Goal: Transaction & Acquisition: Book appointment/travel/reservation

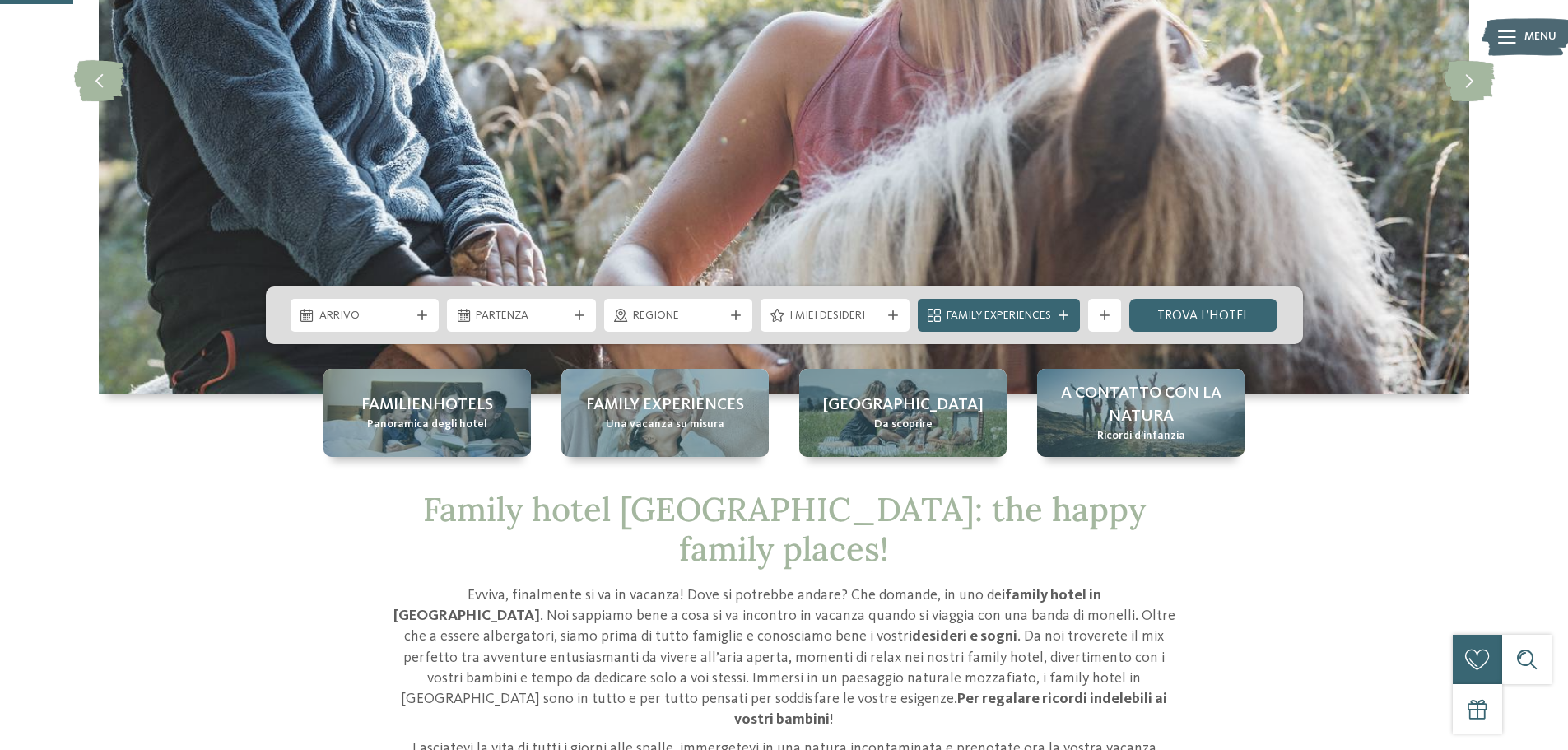
scroll to position [329, 0]
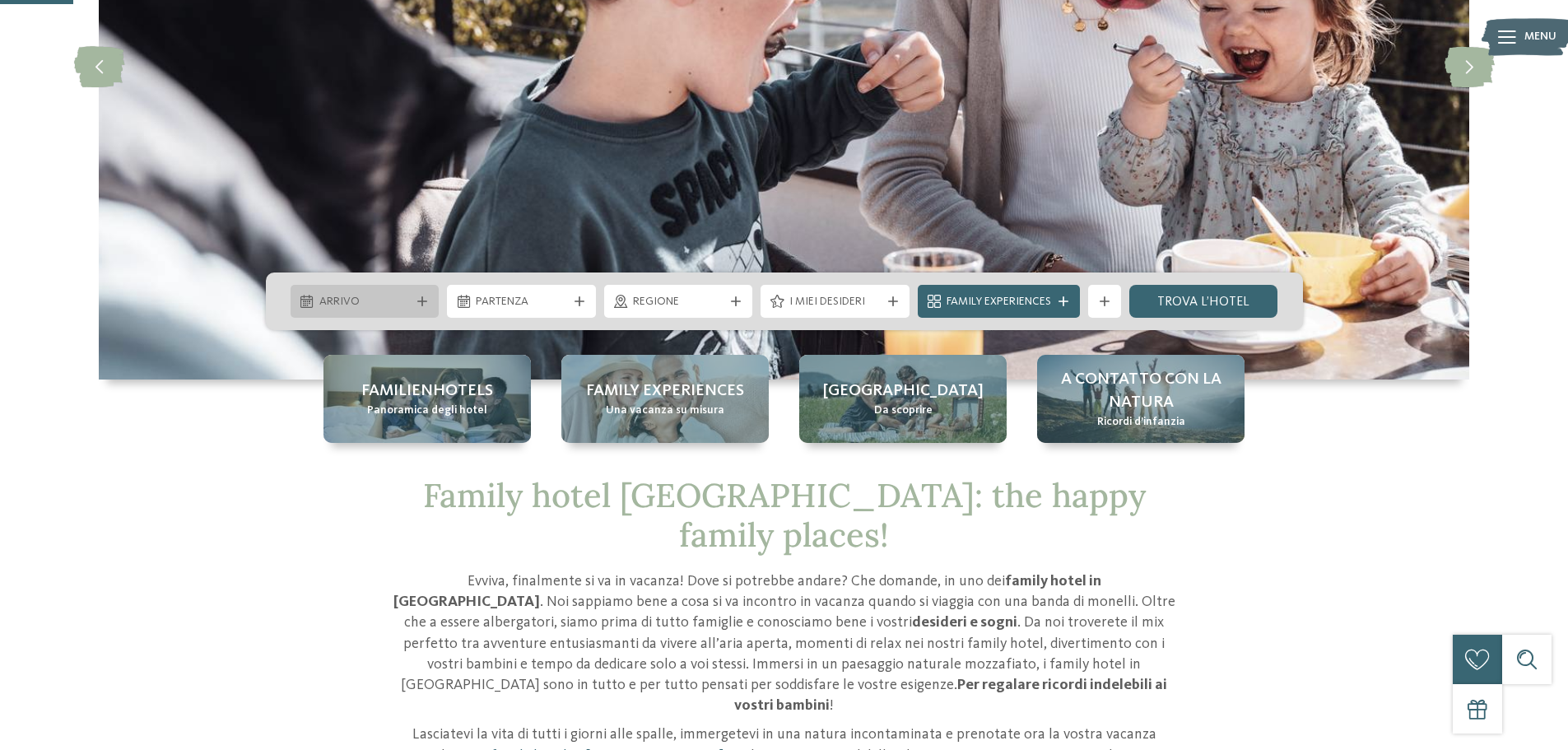
click at [409, 301] on span "Arrivo" at bounding box center [364, 302] width 91 height 17
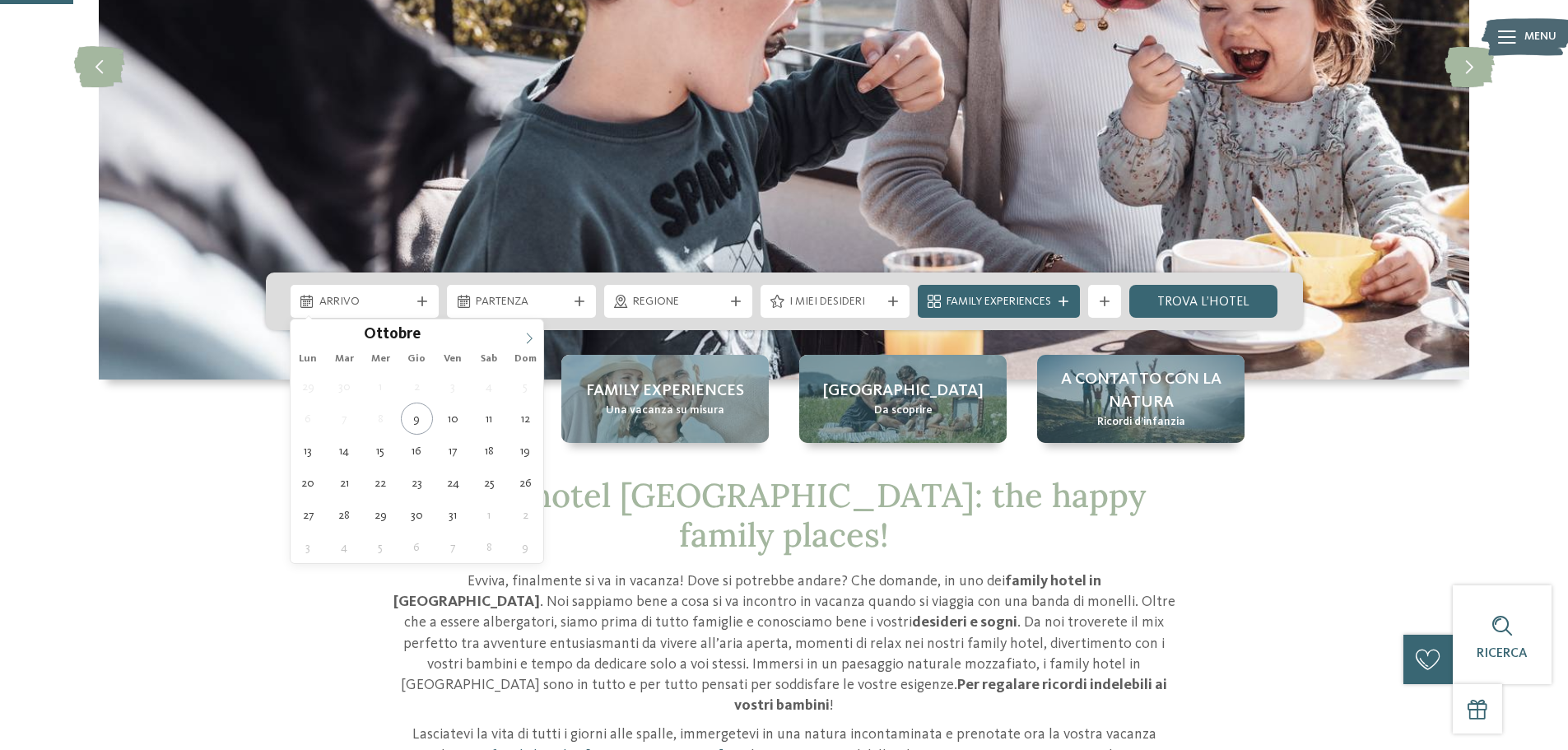
click at [527, 338] on icon at bounding box center [530, 339] width 12 height 12
type input "****"
click at [527, 338] on icon at bounding box center [530, 339] width 12 height 12
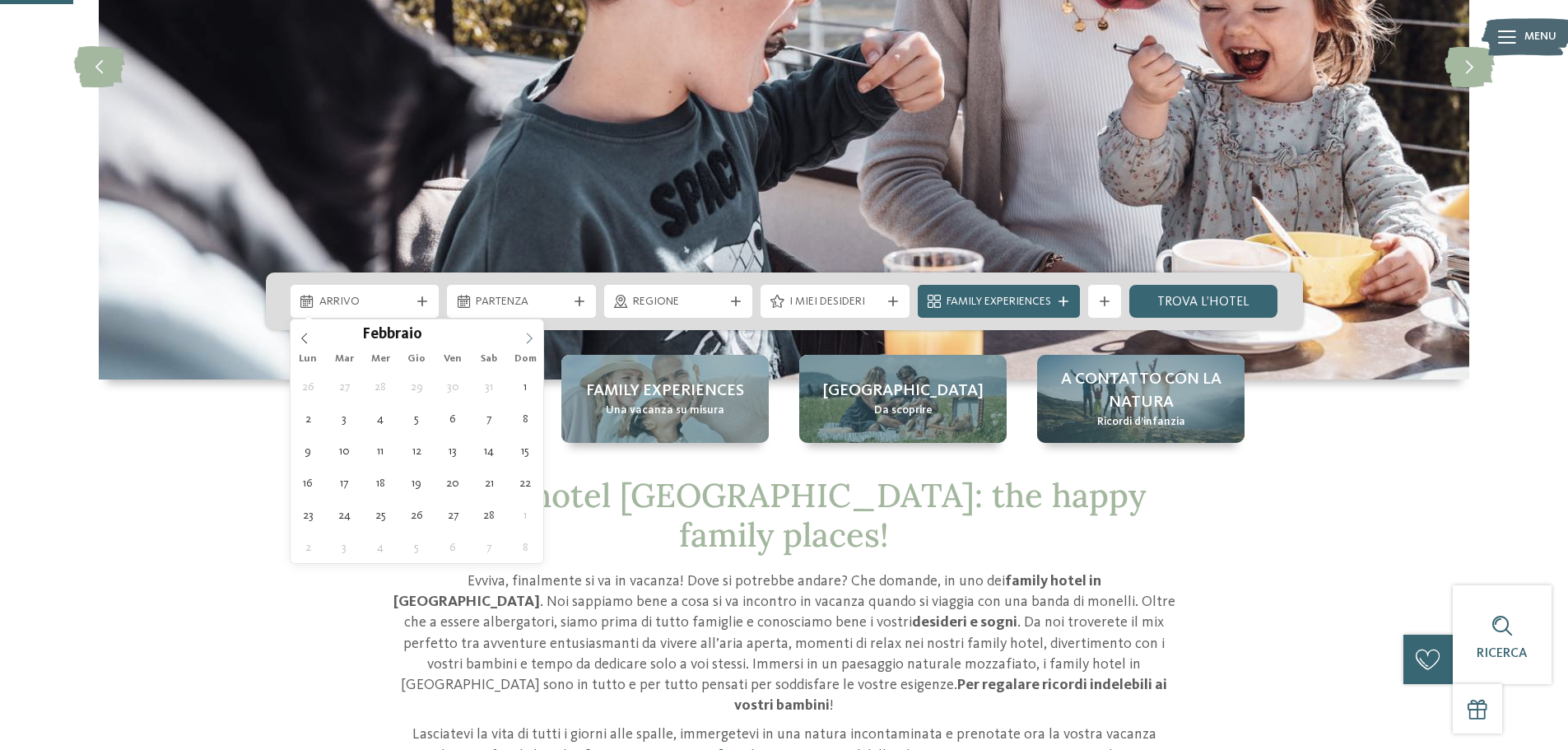
click at [527, 338] on icon at bounding box center [530, 339] width 12 height 12
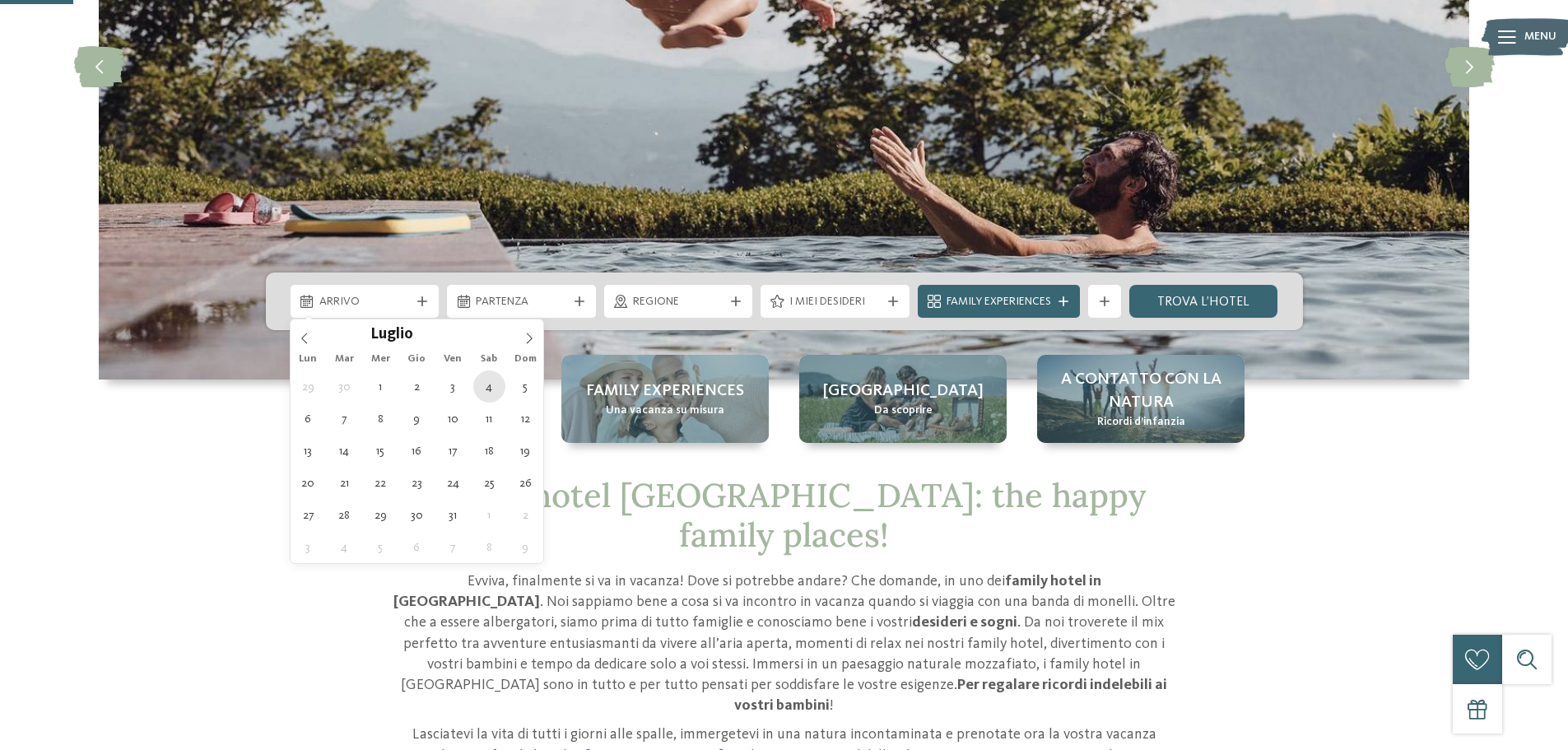
type div "04.07.2026"
type input "****"
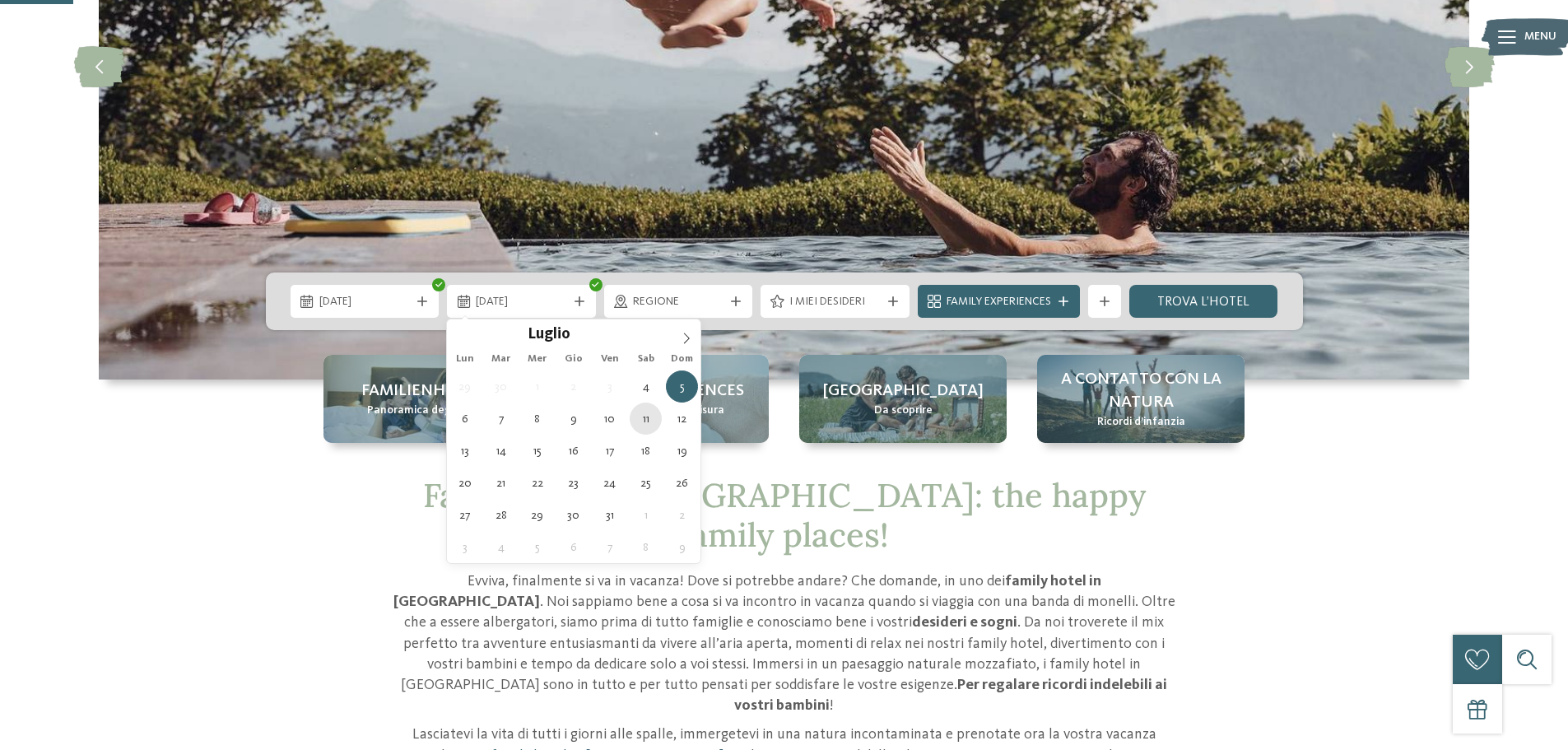
type div "11.07.2026"
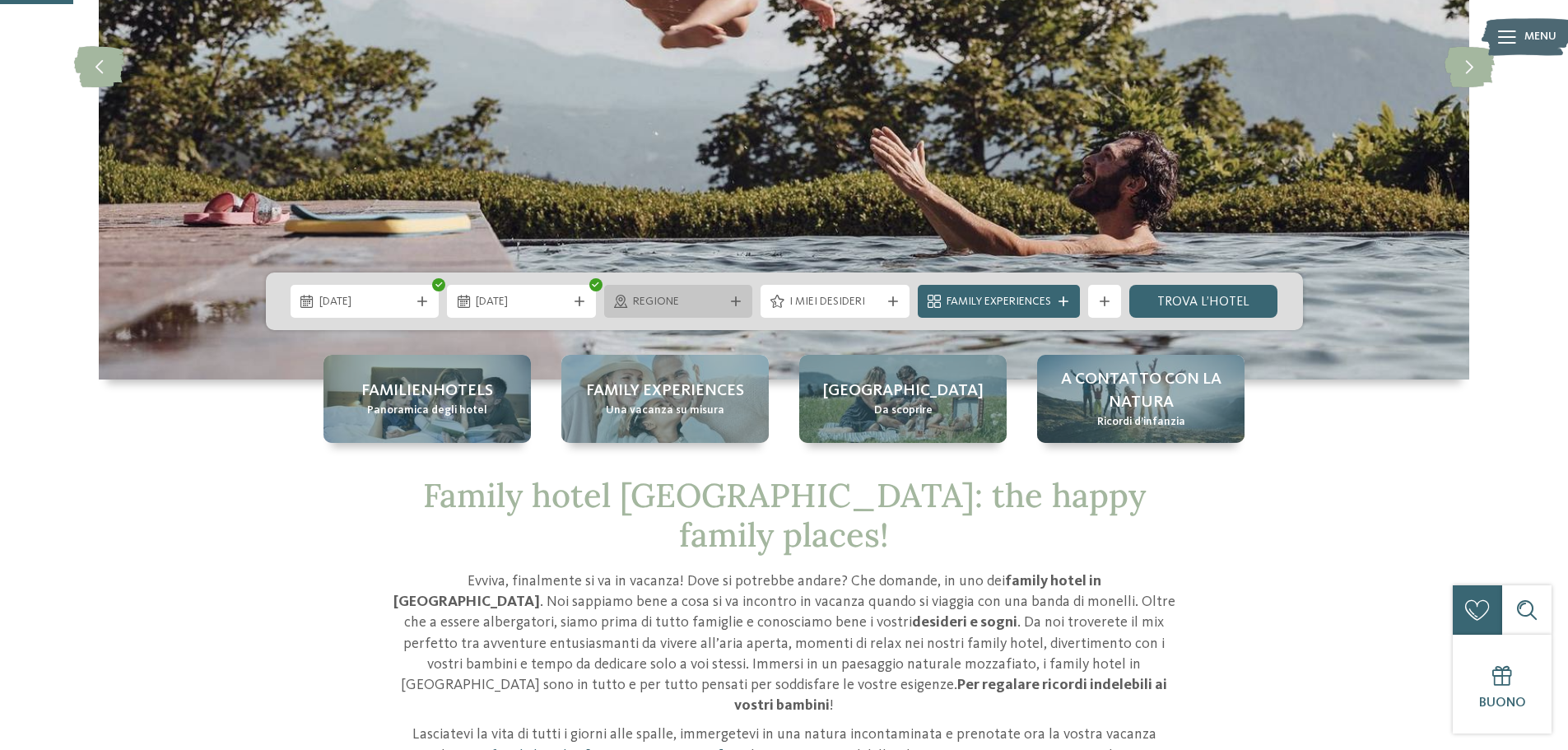
click at [737, 297] on icon at bounding box center [736, 302] width 10 height 10
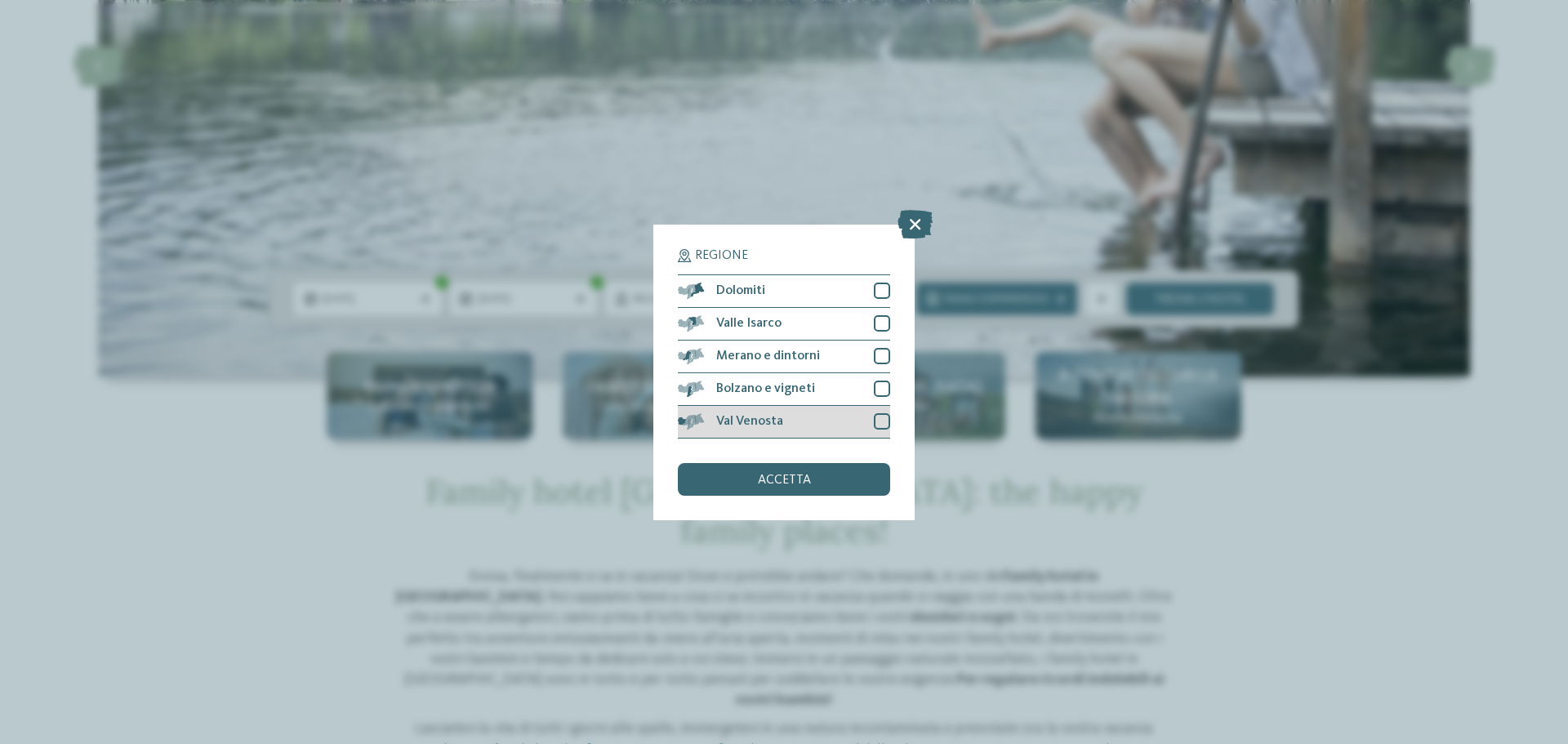
click at [883, 418] on div at bounding box center [882, 421] width 17 height 17
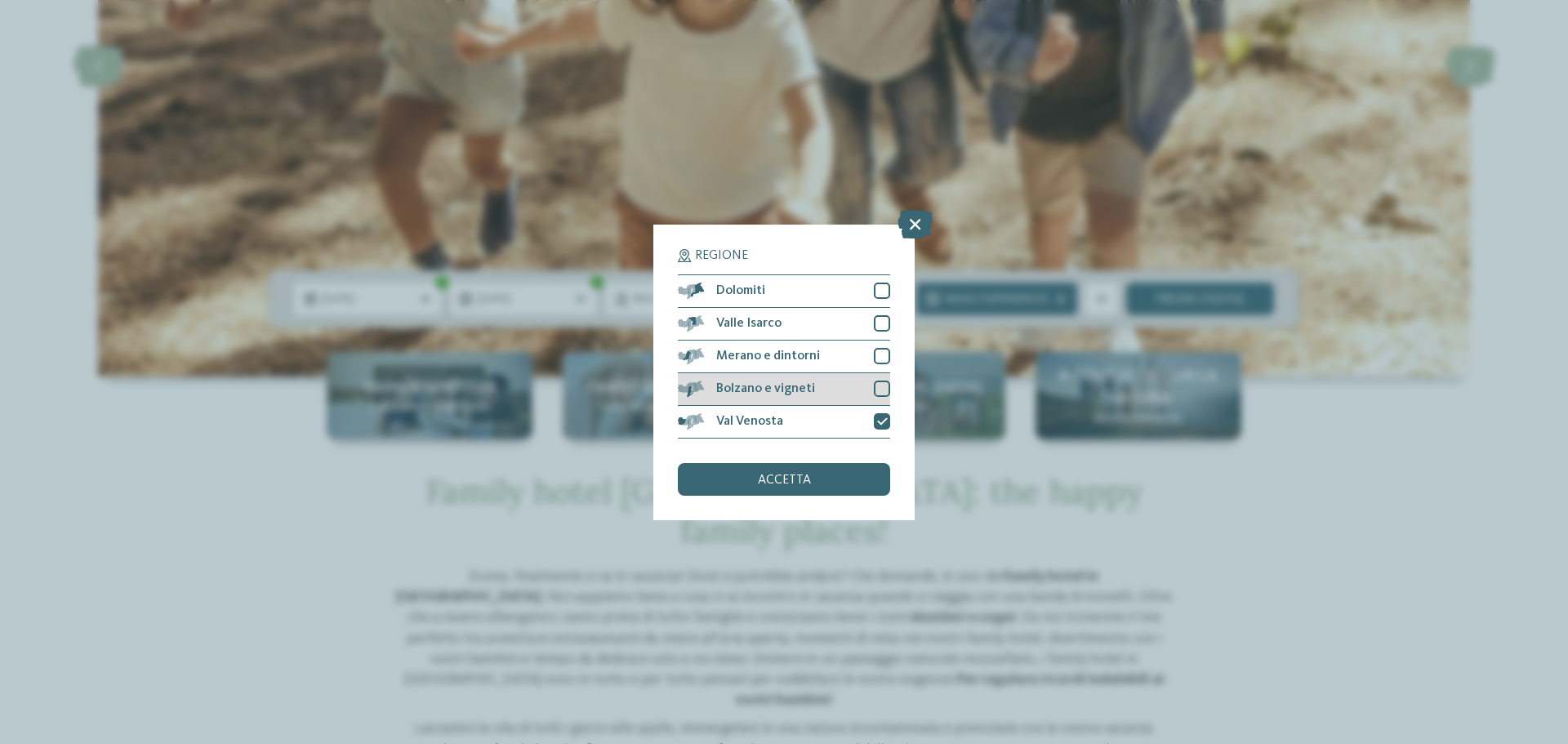
click at [879, 385] on div at bounding box center [882, 388] width 17 height 17
click at [878, 355] on div at bounding box center [882, 356] width 17 height 17
click at [872, 325] on div "Valle Isarco" at bounding box center [784, 325] width 212 height 33
click at [885, 292] on div at bounding box center [882, 291] width 17 height 17
click at [809, 472] on div "accetta" at bounding box center [784, 480] width 212 height 33
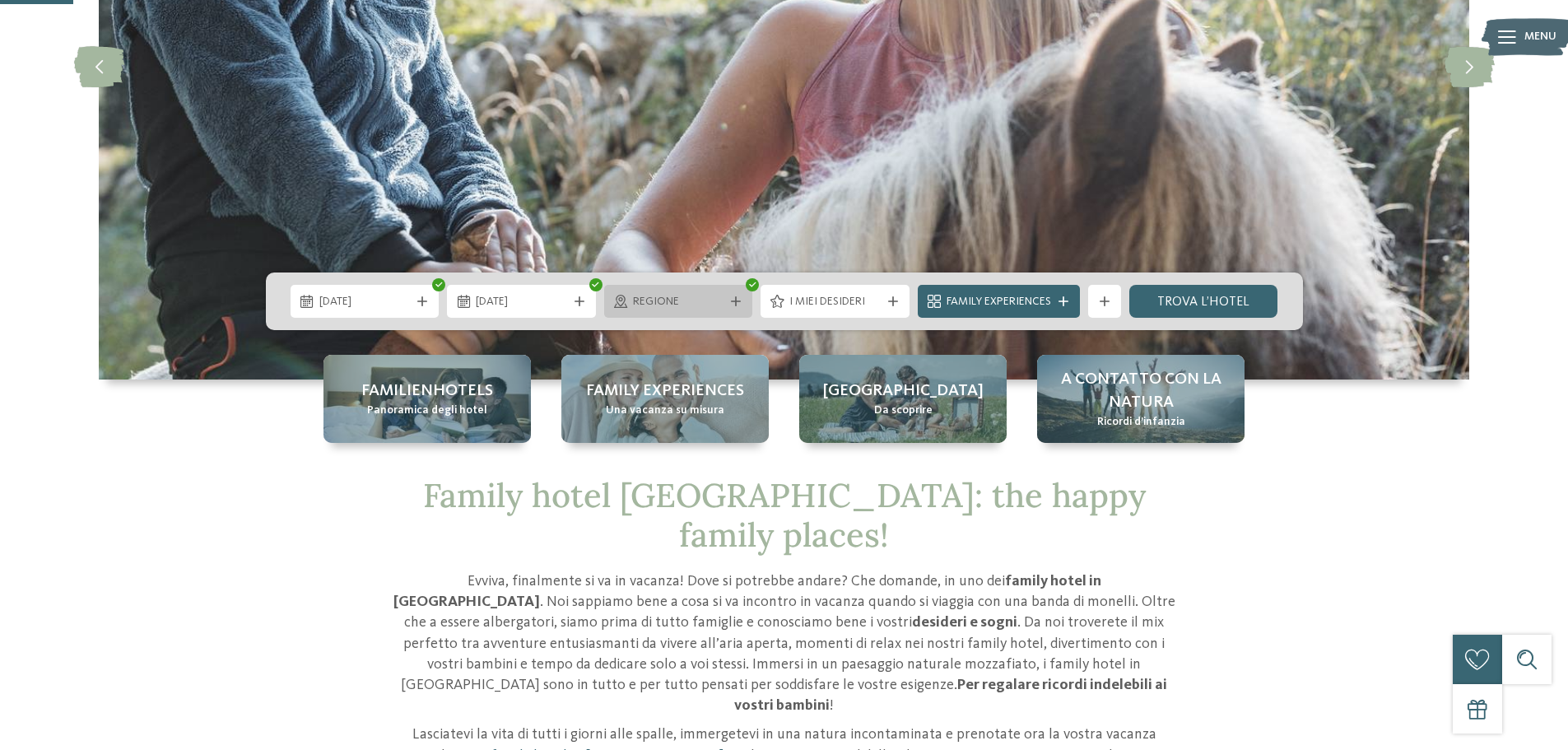
click at [703, 301] on span "Regione" at bounding box center [678, 302] width 91 height 17
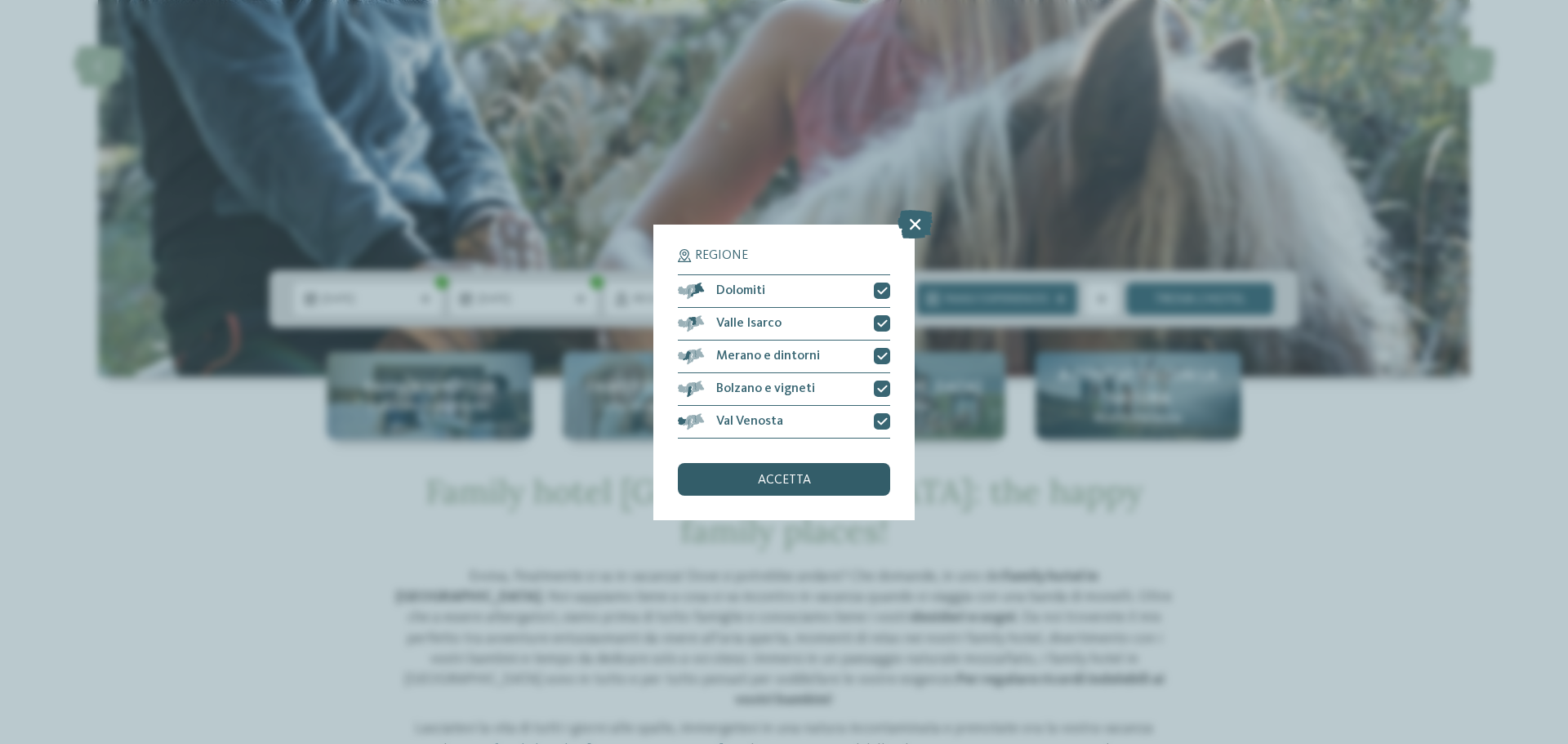
click at [769, 468] on div "accetta" at bounding box center [784, 480] width 212 height 33
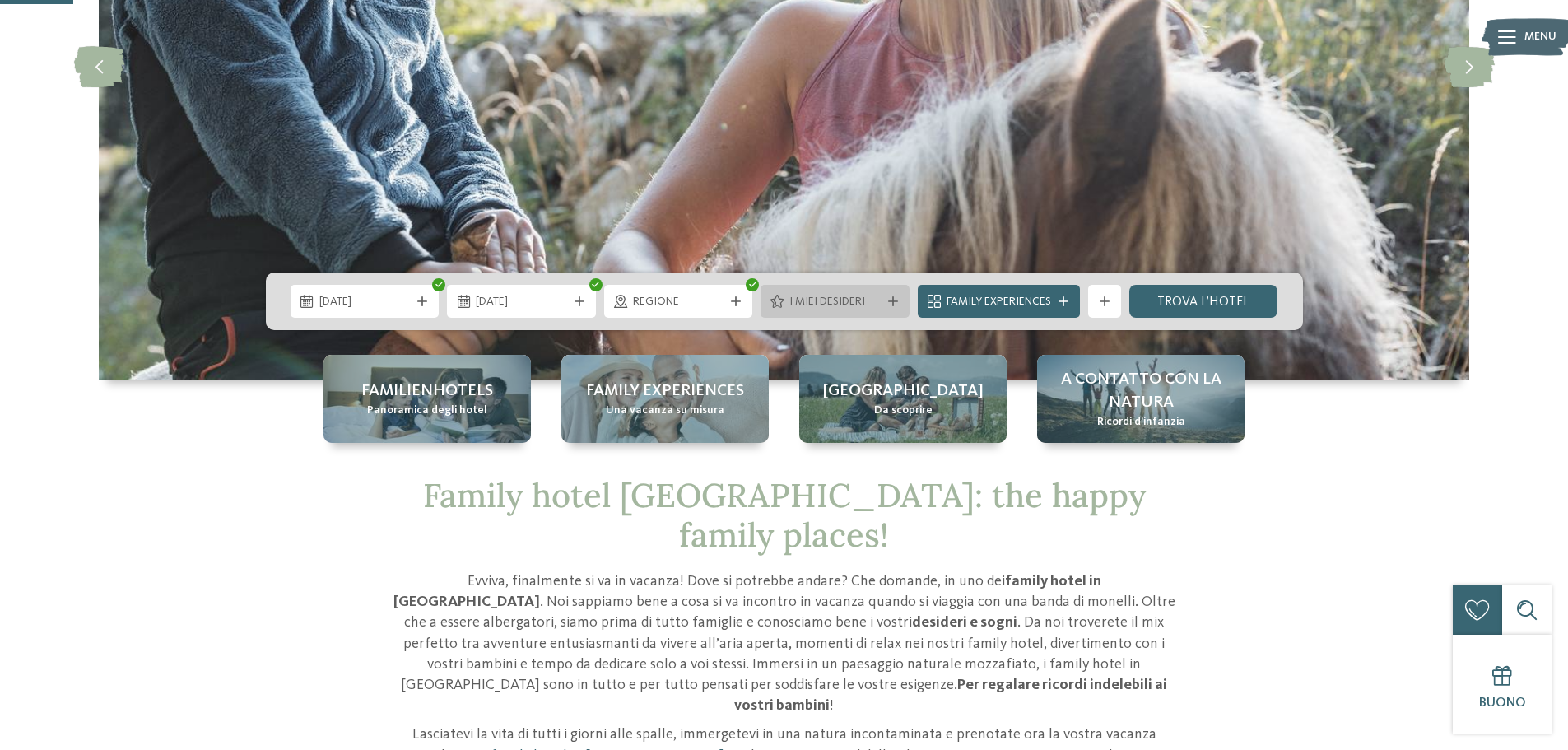
click at [875, 304] on span "I miei desideri" at bounding box center [835, 302] width 91 height 17
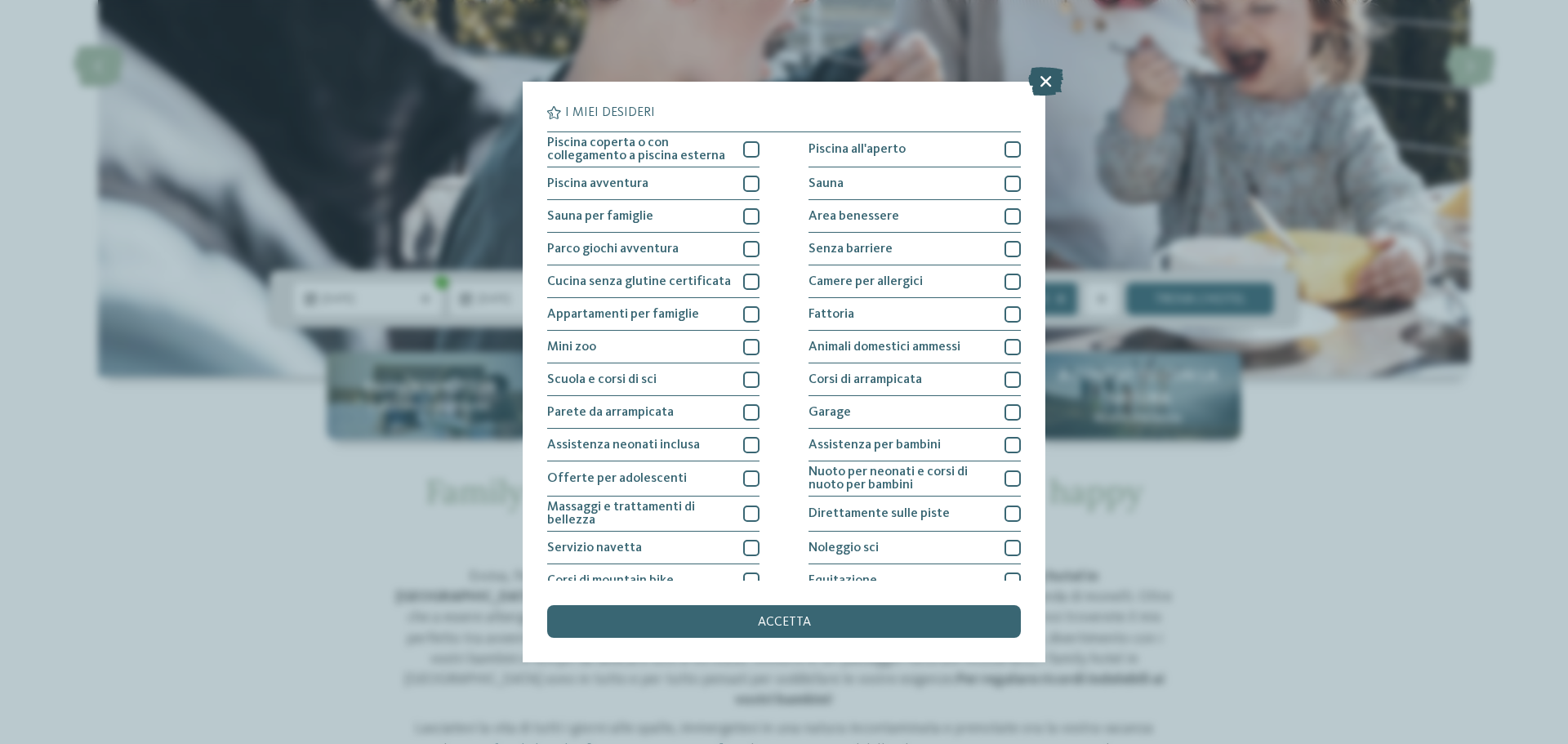
click at [1045, 83] on icon at bounding box center [1046, 81] width 35 height 28
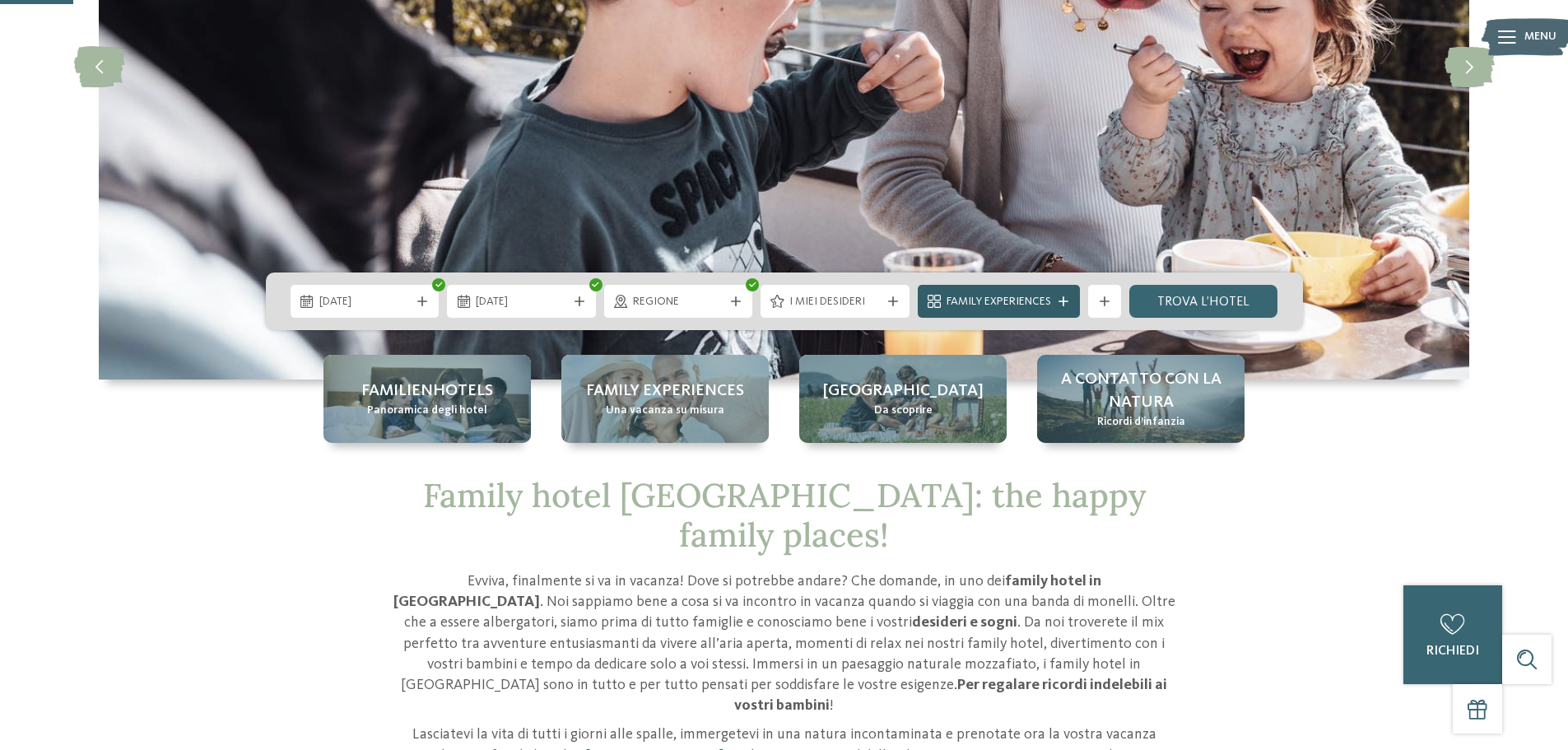
click at [1011, 295] on span "Family Experiences" at bounding box center [999, 302] width 104 height 17
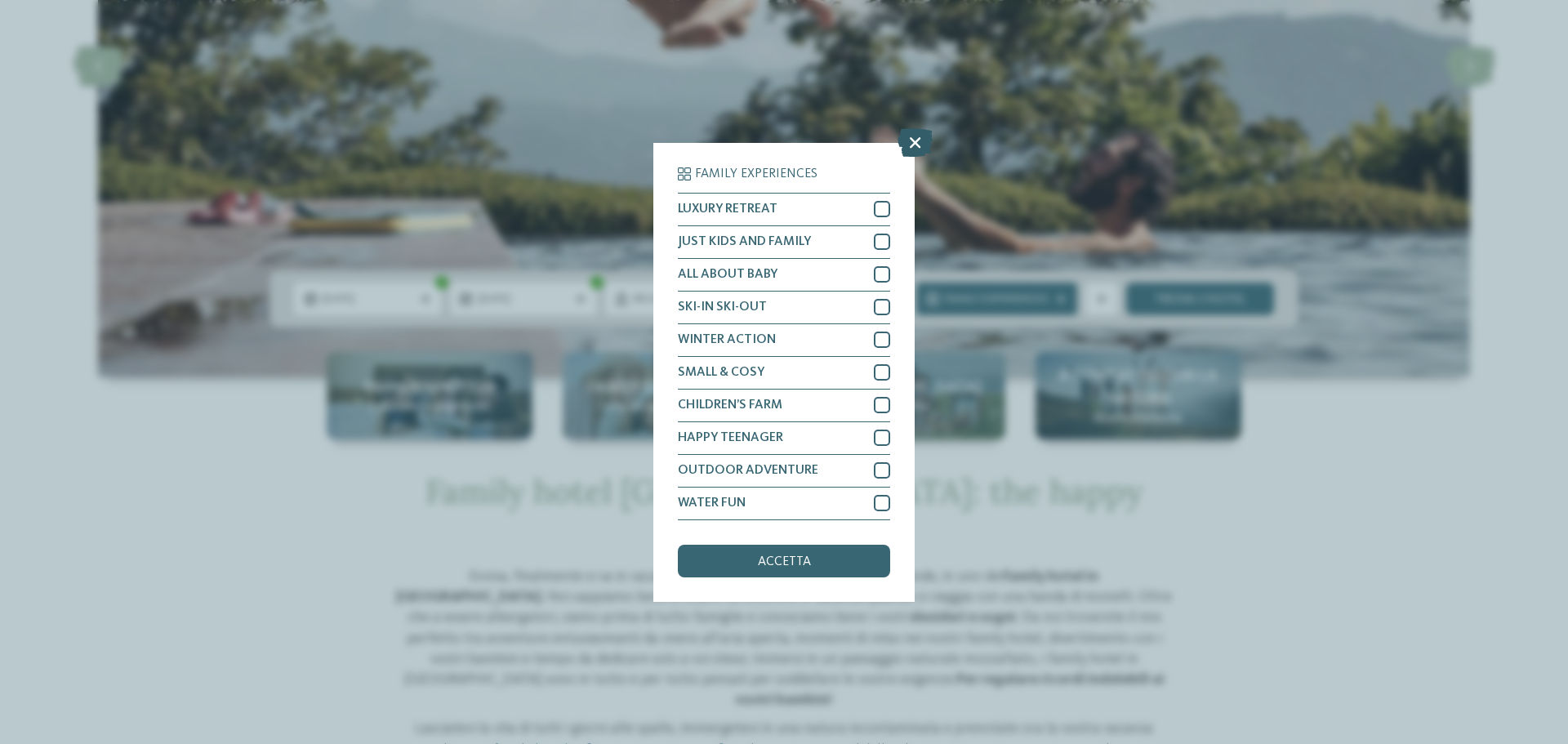
click at [912, 138] on icon at bounding box center [915, 141] width 35 height 28
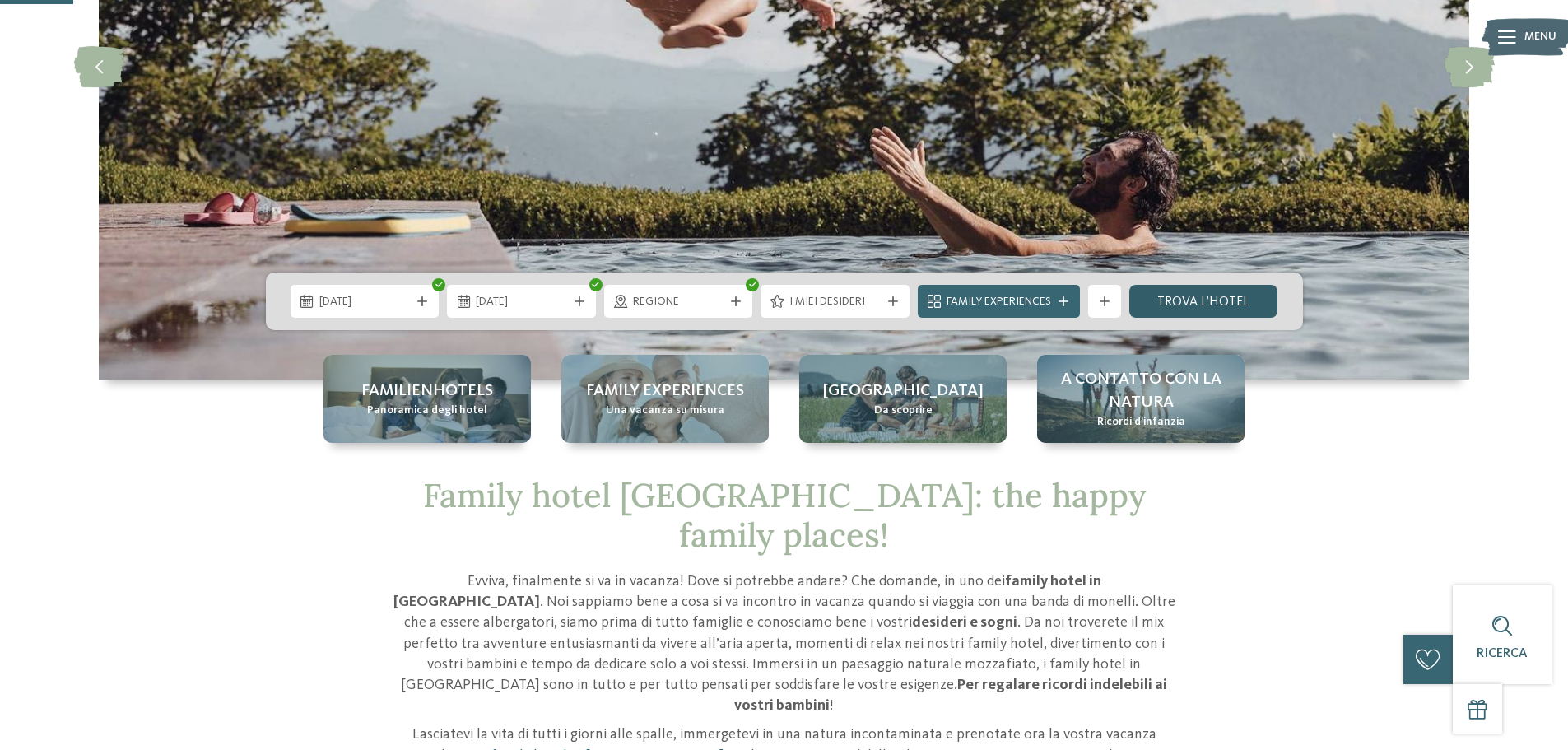
click at [1196, 303] on link "trova l’hotel" at bounding box center [1204, 302] width 149 height 33
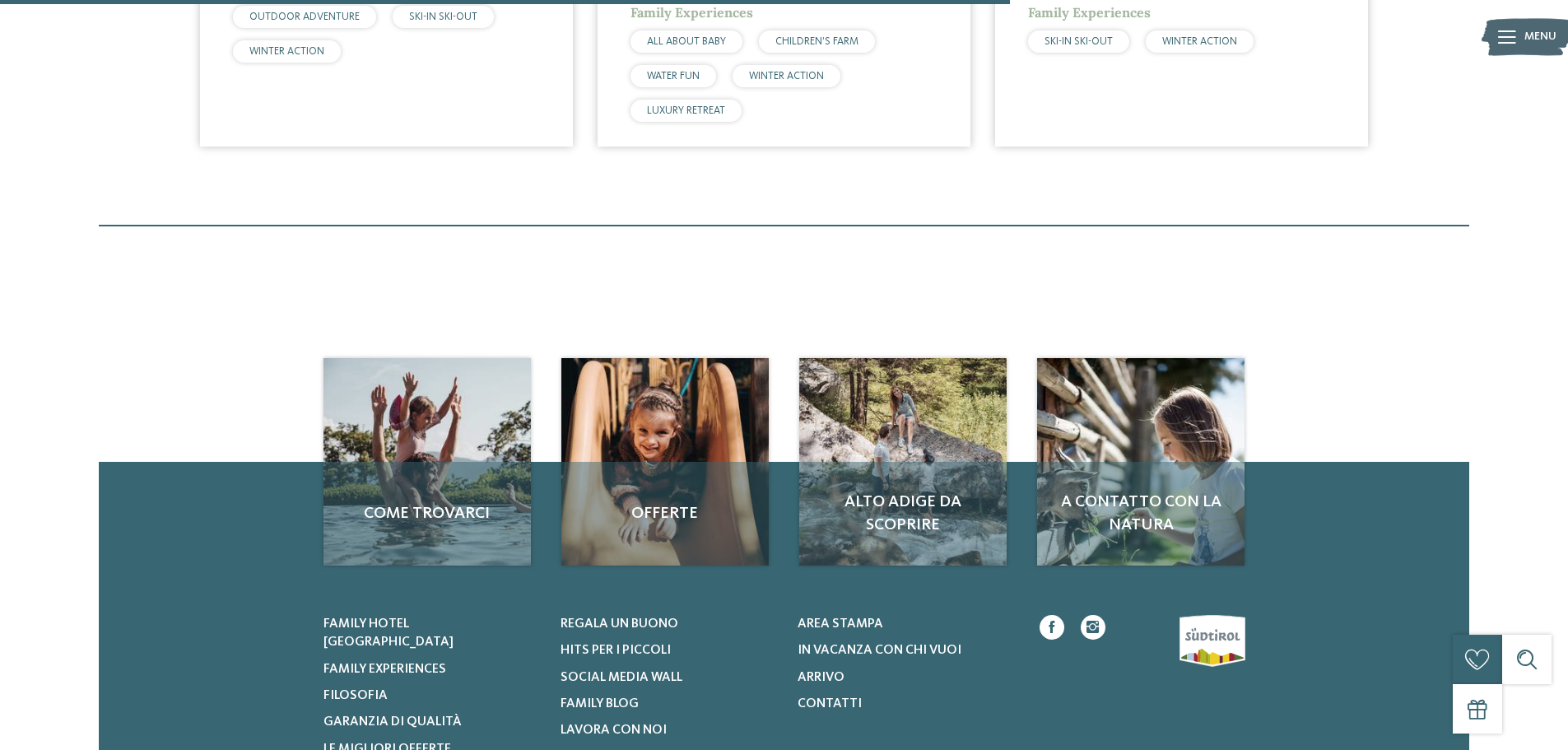
scroll to position [1034, 0]
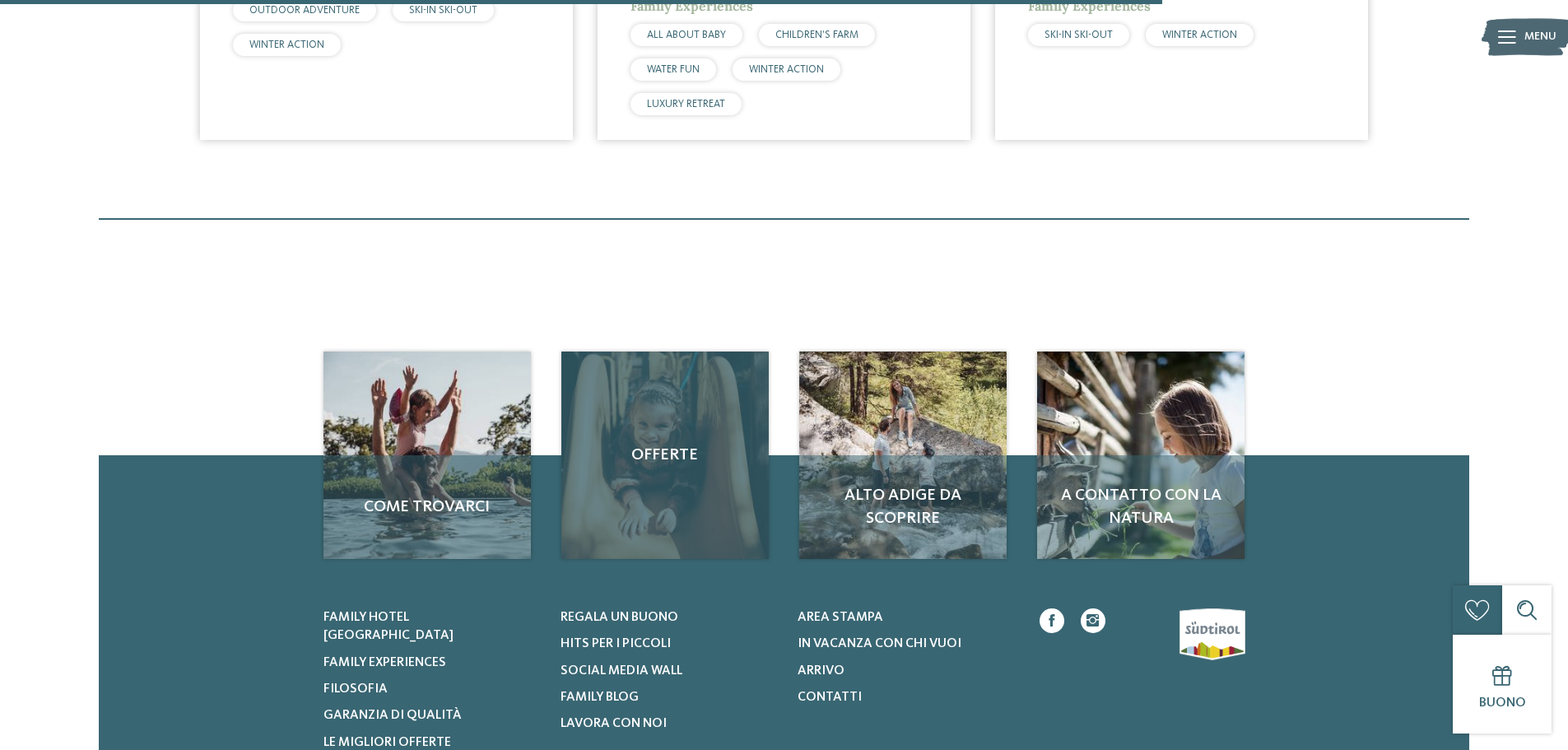
click at [655, 491] on div "Offerte" at bounding box center [664, 455] width 207 height 207
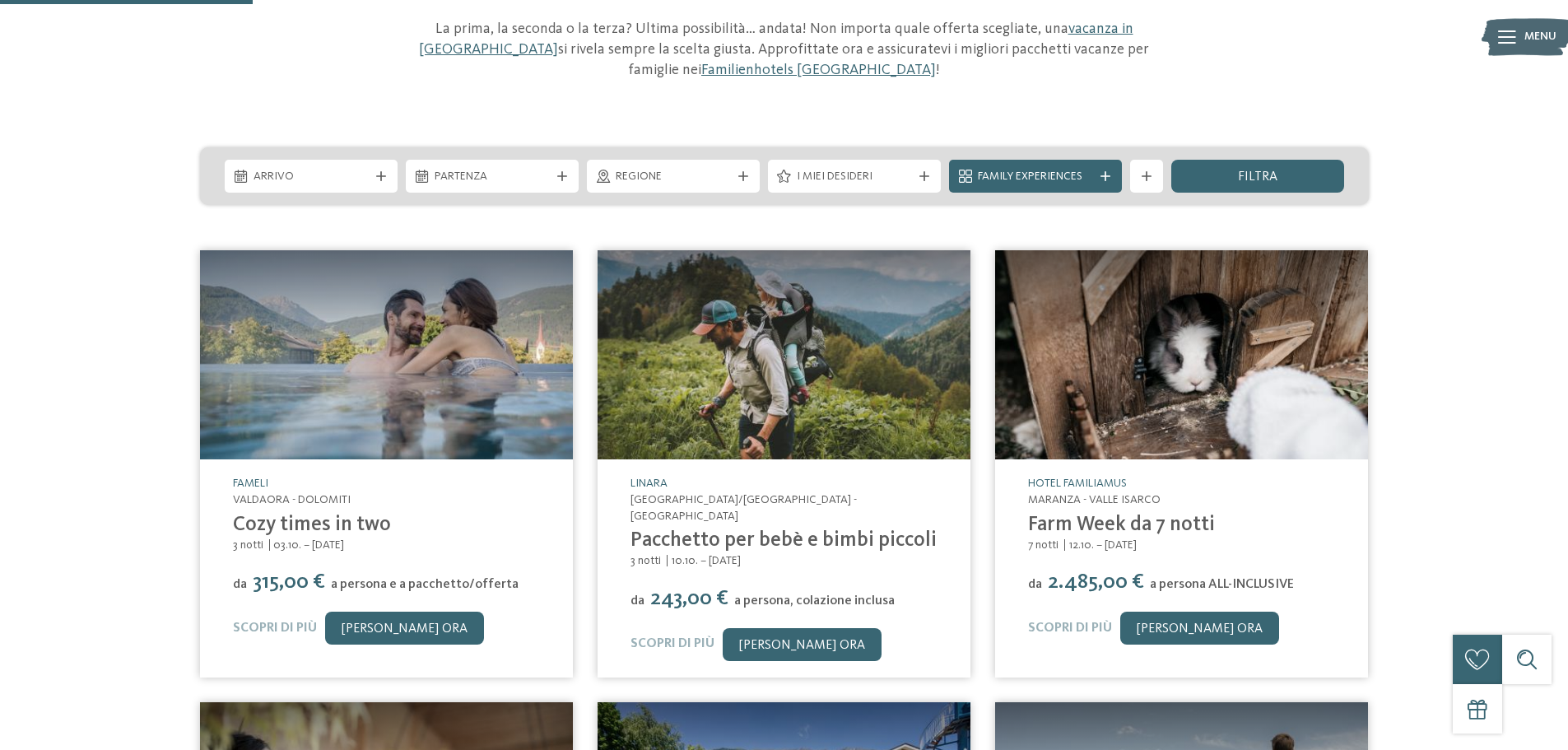
scroll to position [247, 0]
